Goal: Download file/media

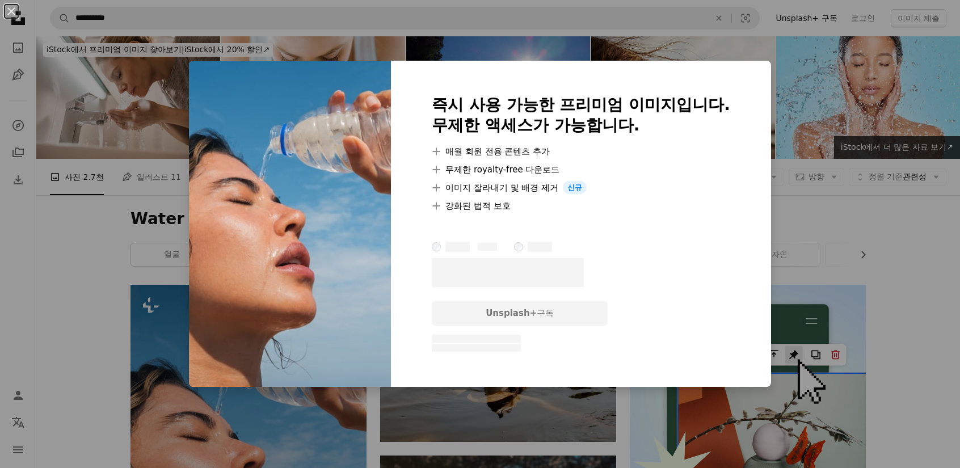
scroll to position [170, 0]
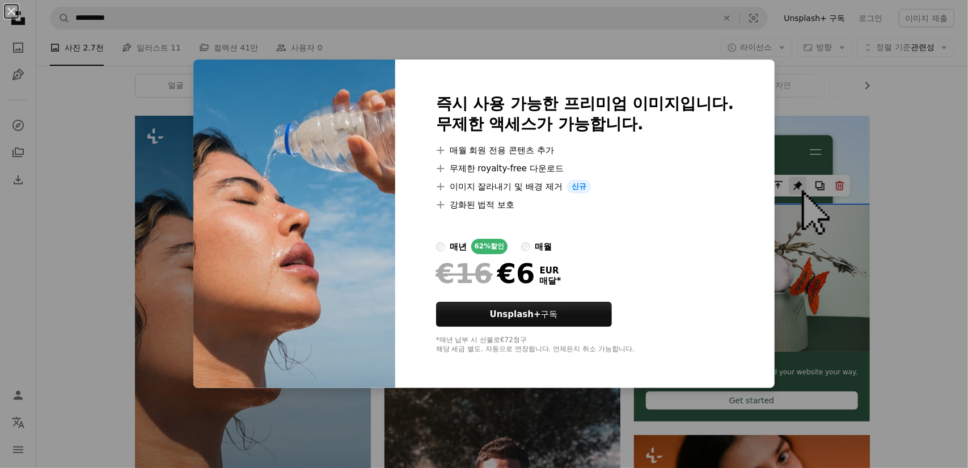
drag, startPoint x: 875, startPoint y: 250, endPoint x: 881, endPoint y: 249, distance: 6.3
click at [876, 250] on div "An X shape 즉시 사용 가능한 프리미엄 이미지입니다. 무제한 액세스가 가능합니다. A plus sign 매월 회원 전용 콘텐츠 추가 A…" at bounding box center [484, 234] width 968 height 468
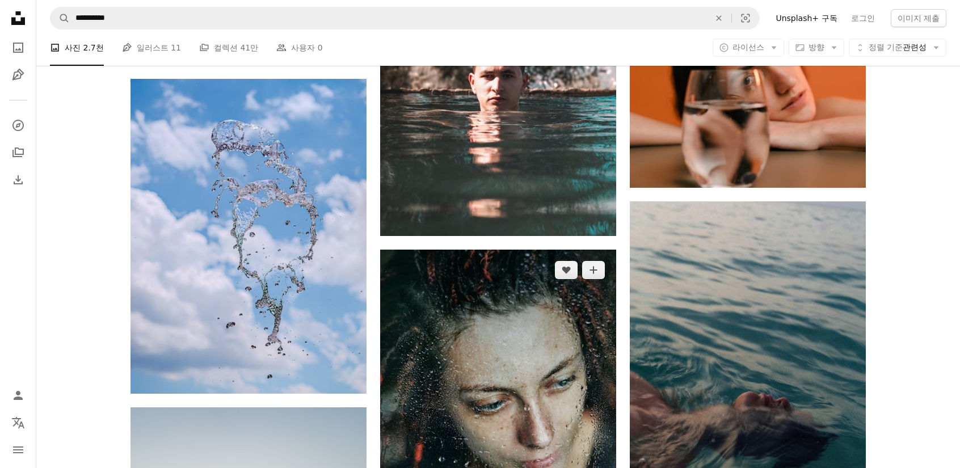
scroll to position [567, 0]
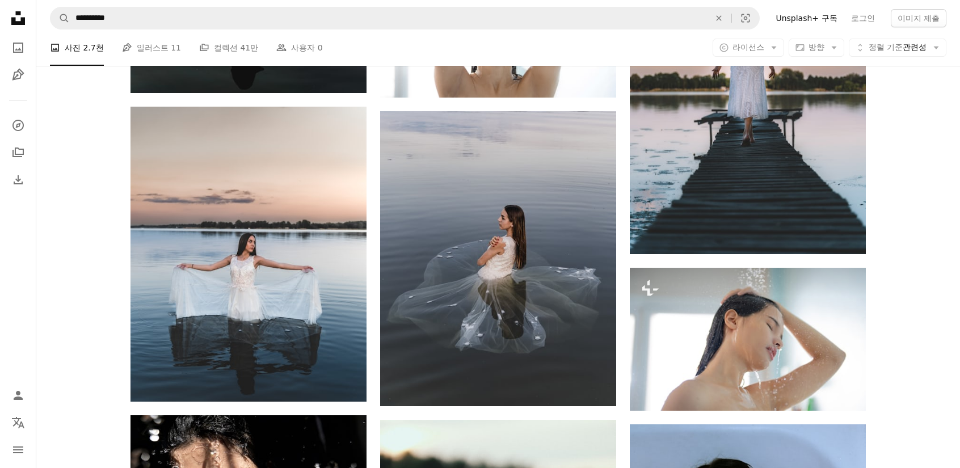
scroll to position [1928, 0]
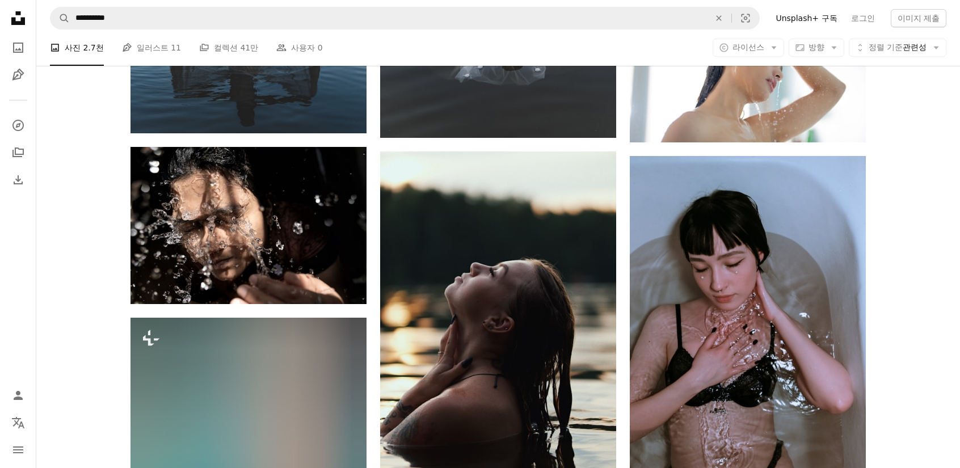
scroll to position [1872, 0]
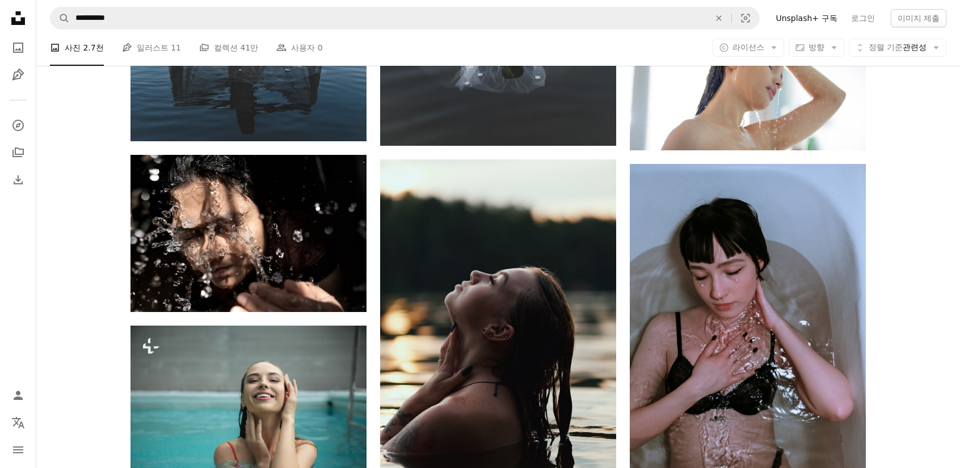
click at [956, 151] on div "Plus sign for Unsplash+ A heart A plus sign [PERSON_NAME] Unsplash+ 용 A lock 다운…" at bounding box center [497, 456] width 923 height 4087
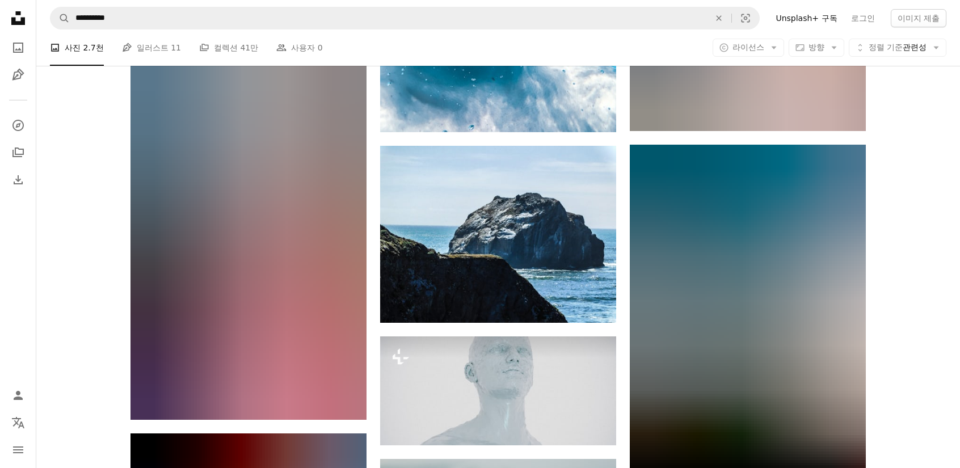
scroll to position [3119, 0]
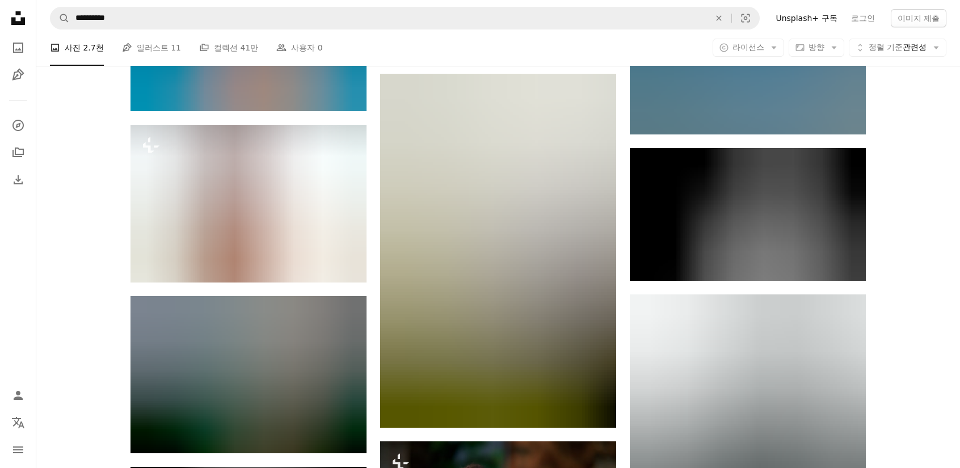
scroll to position [3970, 0]
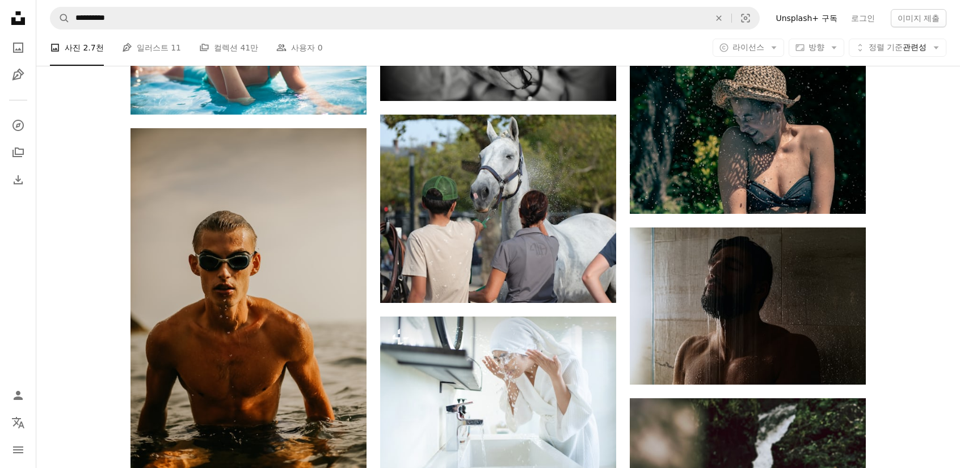
scroll to position [8508, 0]
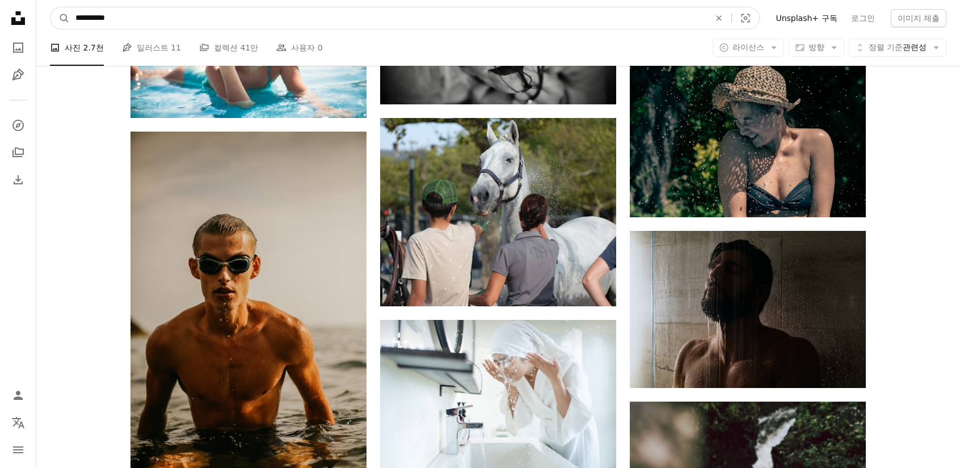
drag, startPoint x: 96, startPoint y: 19, endPoint x: 10, endPoint y: 10, distance: 86.7
type input "*********"
click button "A magnifying glass" at bounding box center [59, 18] width 19 height 22
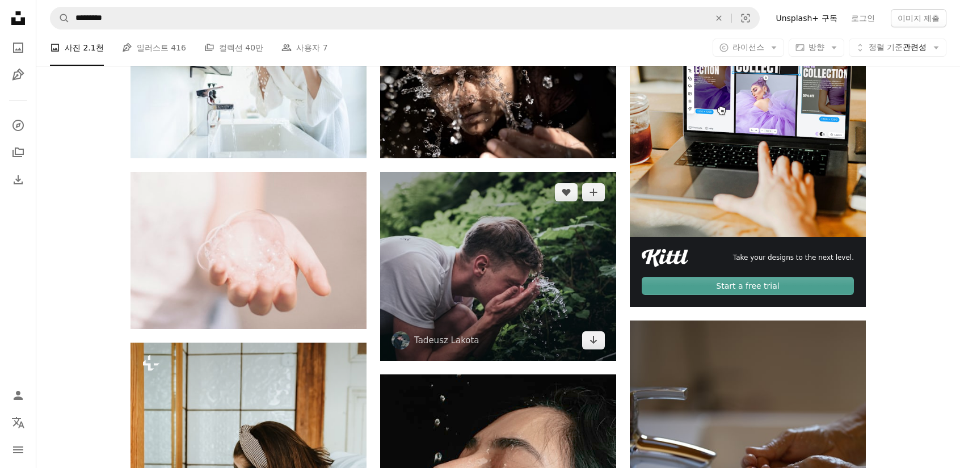
scroll to position [397, 0]
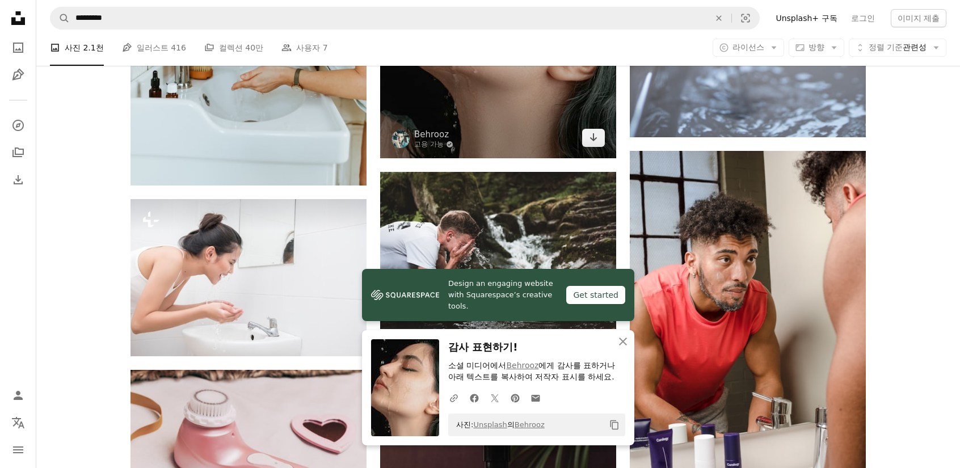
scroll to position [851, 0]
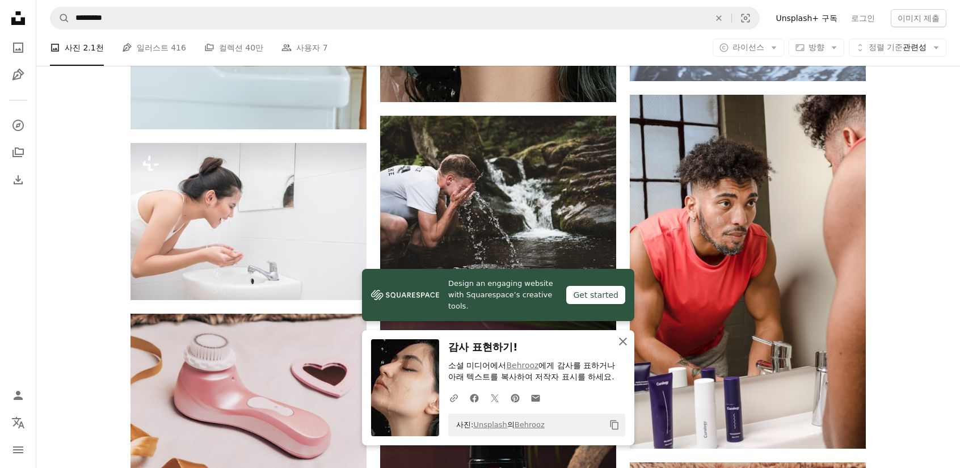
click at [622, 344] on icon "An X shape" at bounding box center [623, 342] width 14 height 14
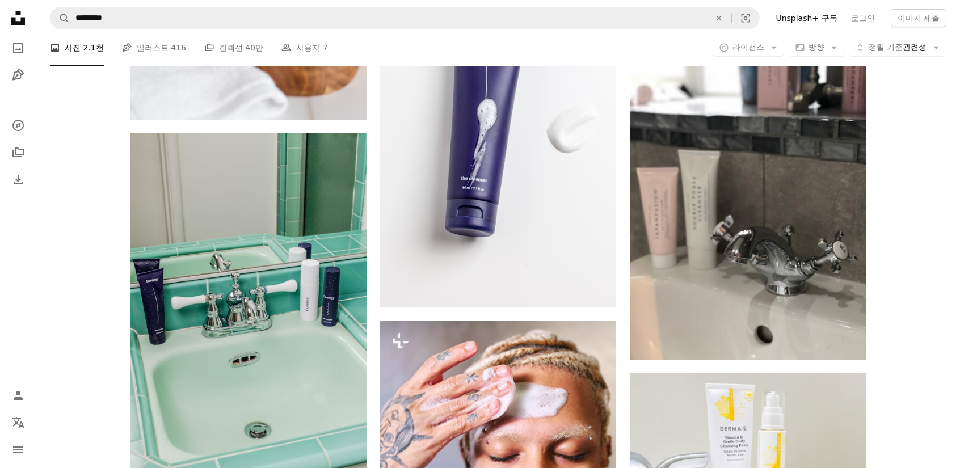
scroll to position [4254, 0]
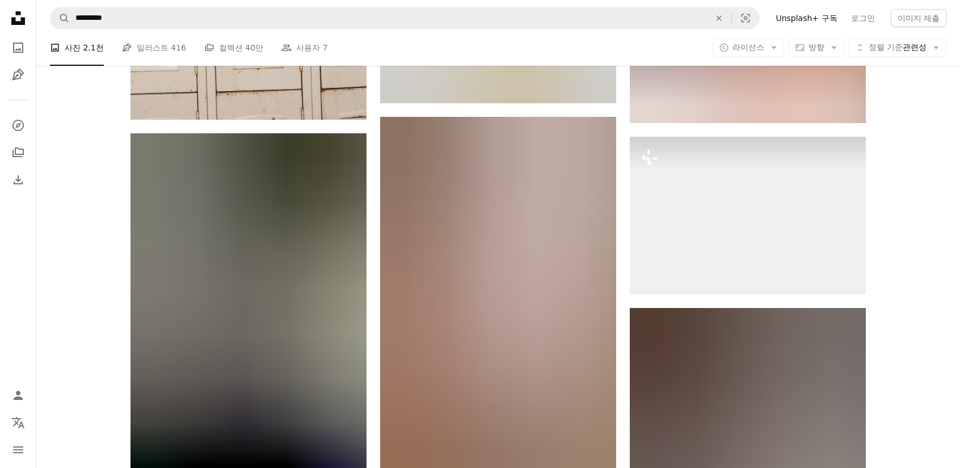
scroll to position [5048, 0]
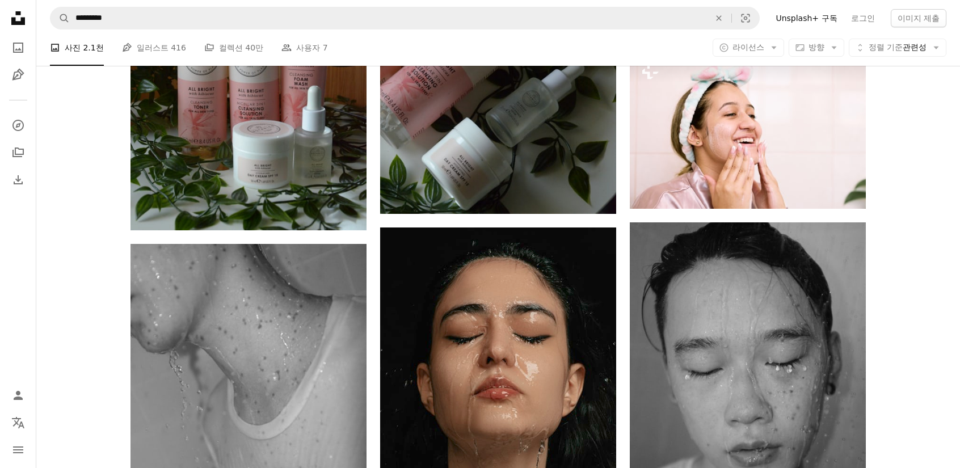
scroll to position [5672, 0]
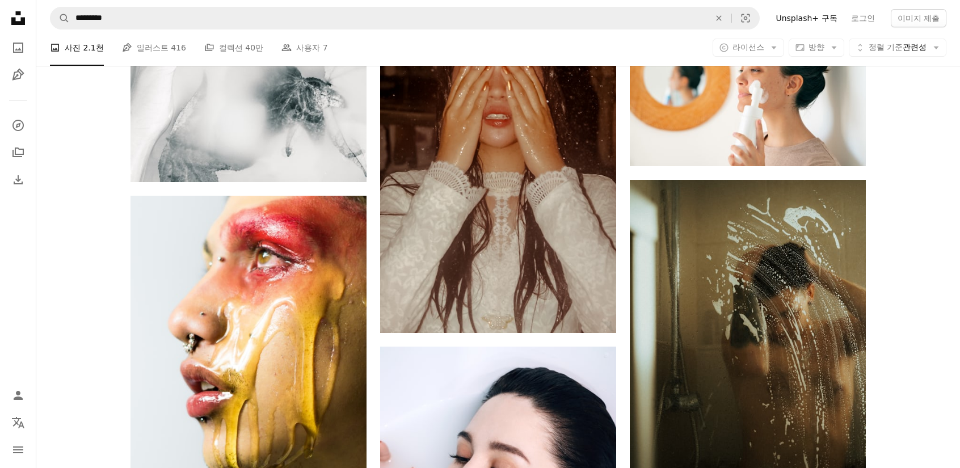
scroll to position [9642, 0]
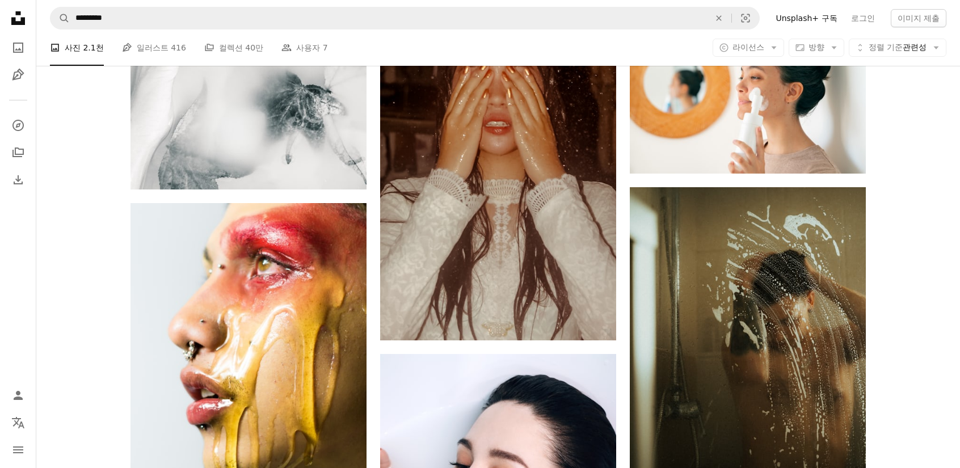
click at [307, 32] on nav "A magnifying glass ********* An X shape Visual search Filters Unsplash+ 구독 로그인 …" at bounding box center [497, 18] width 923 height 36
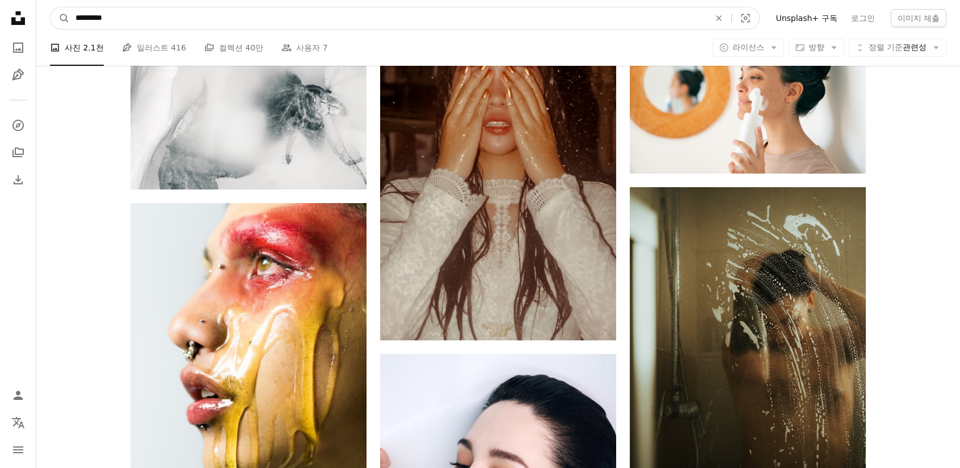
click at [304, 28] on input "*********" at bounding box center [388, 18] width 636 height 22
paste input "사이트 전체에서 이미지 찾기"
type input "*********"
click button "A magnifying glass" at bounding box center [59, 18] width 19 height 22
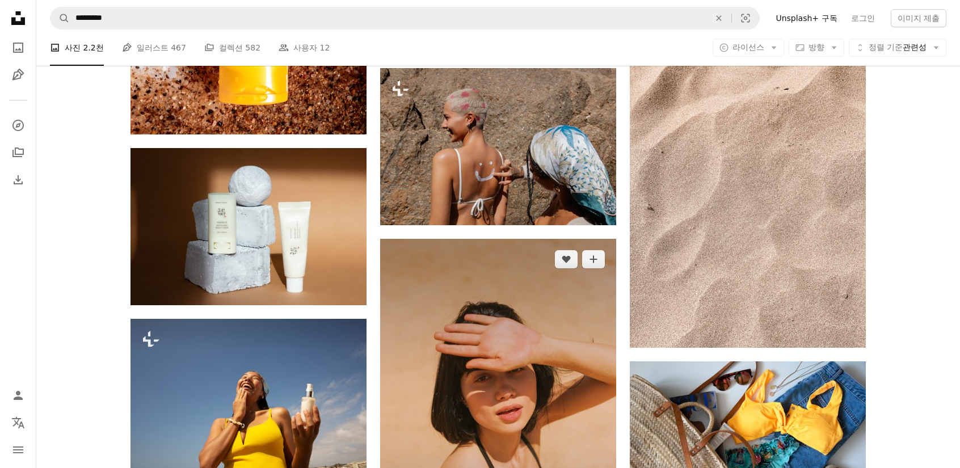
scroll to position [3516, 0]
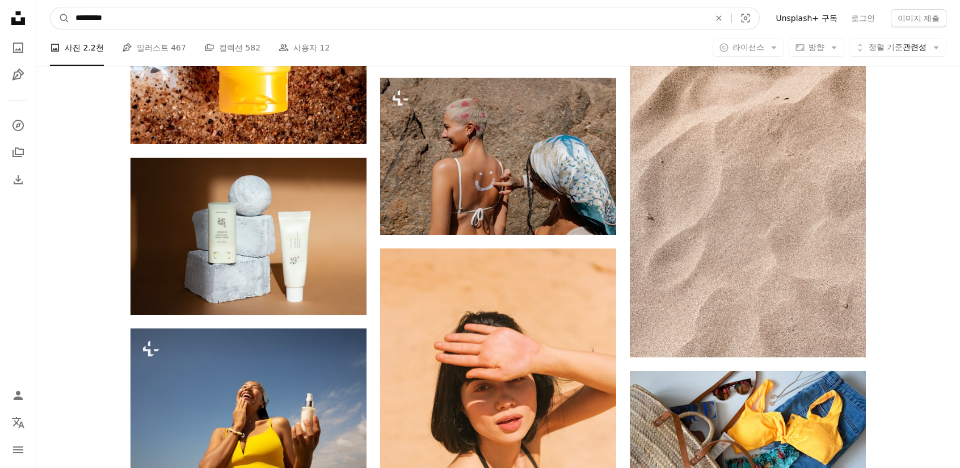
click at [293, 15] on input "*********" at bounding box center [388, 18] width 636 height 22
